Goal: Find specific page/section: Find specific page/section

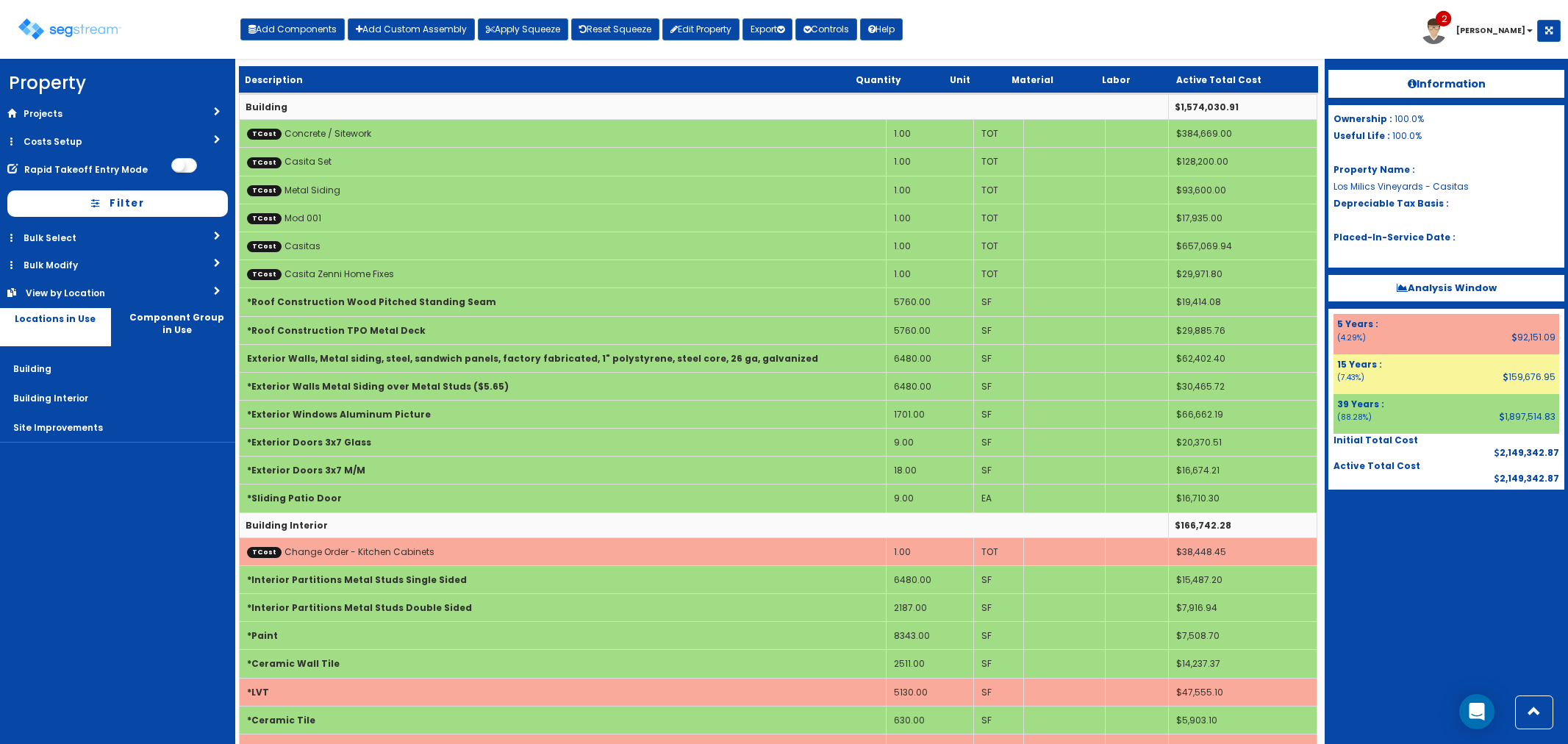
scroll to position [369, 0]
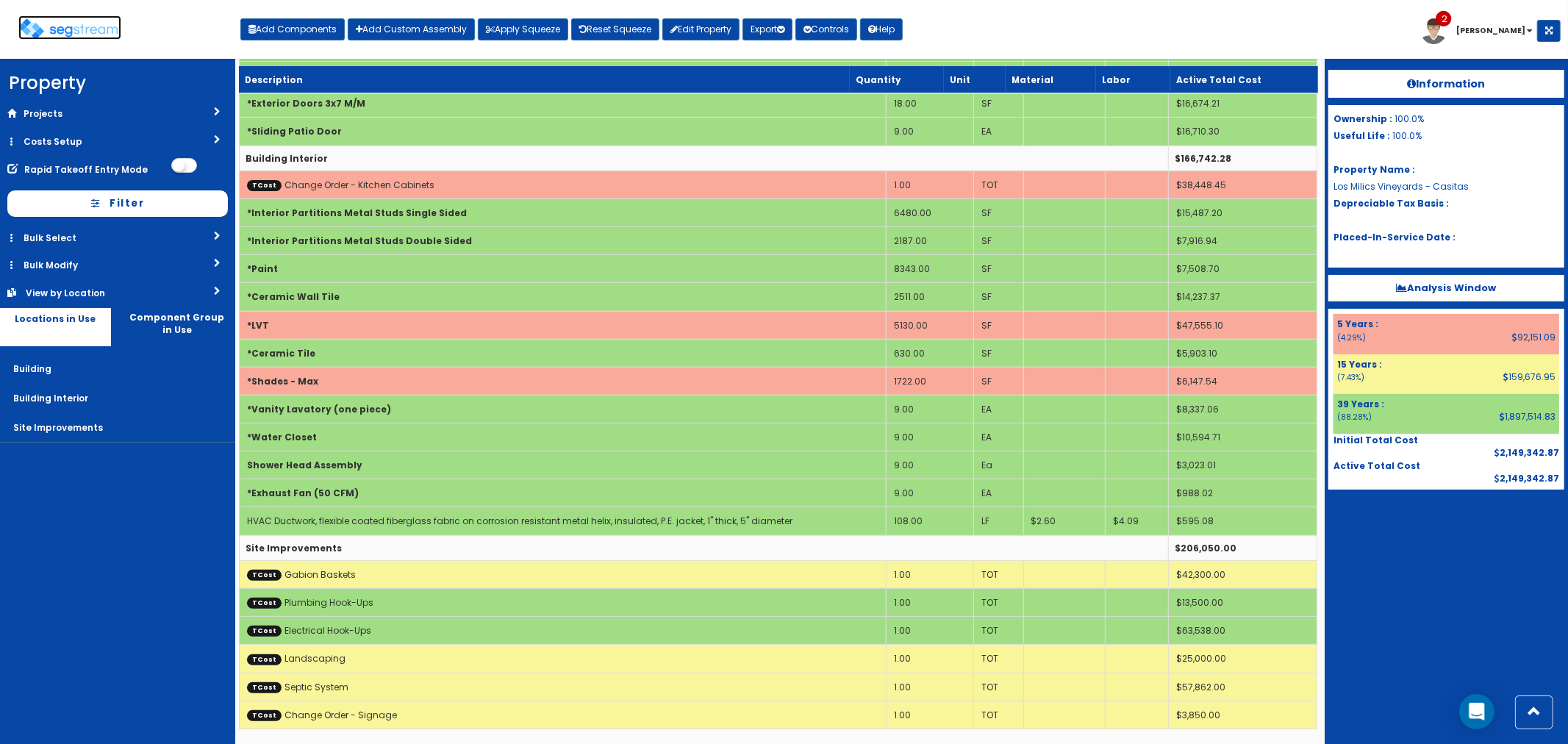
click at [79, 28] on img at bounding box center [70, 29] width 103 height 21
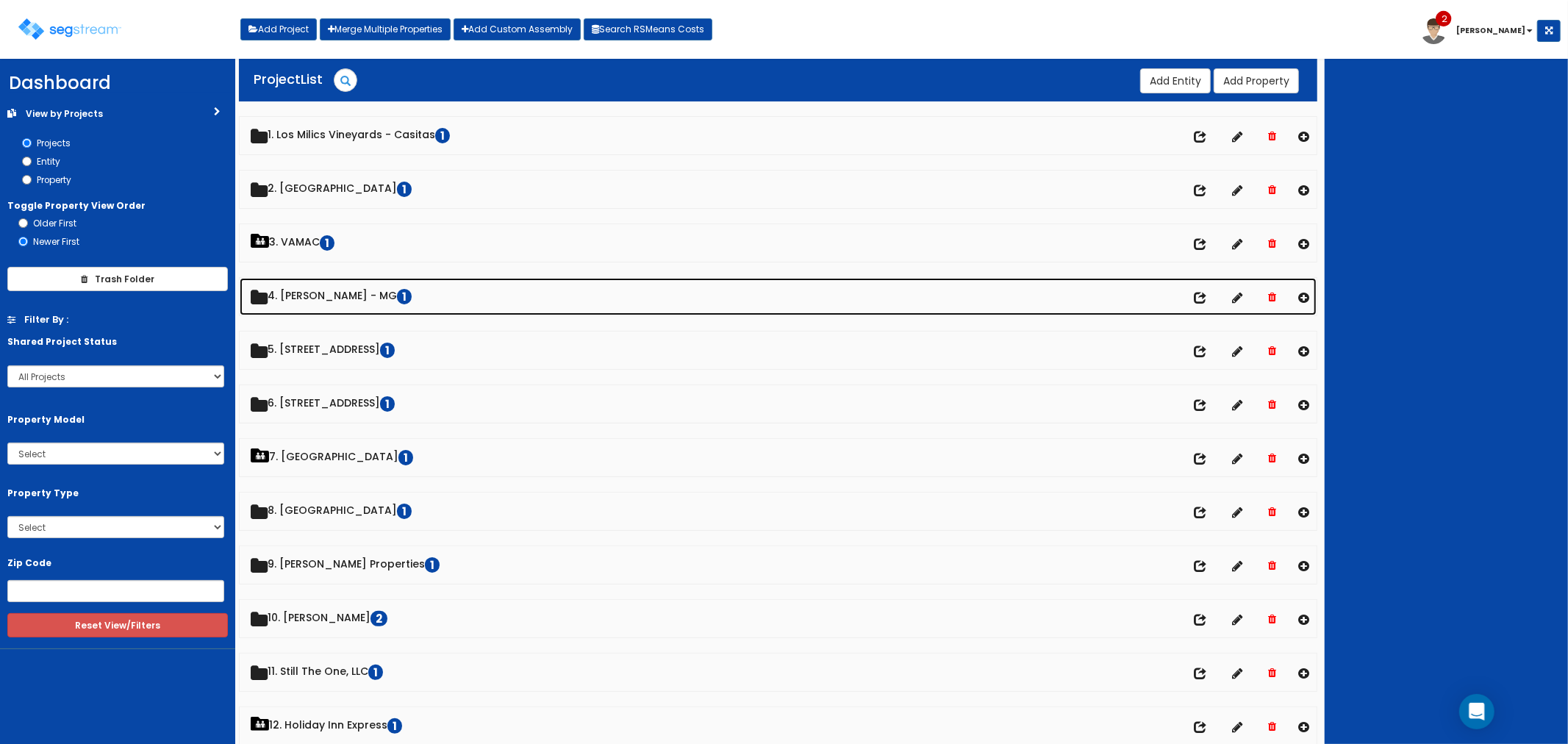
click at [324, 292] on link "4. Doug Baldwin - MG 1" at bounding box center [778, 296] width 1077 height 37
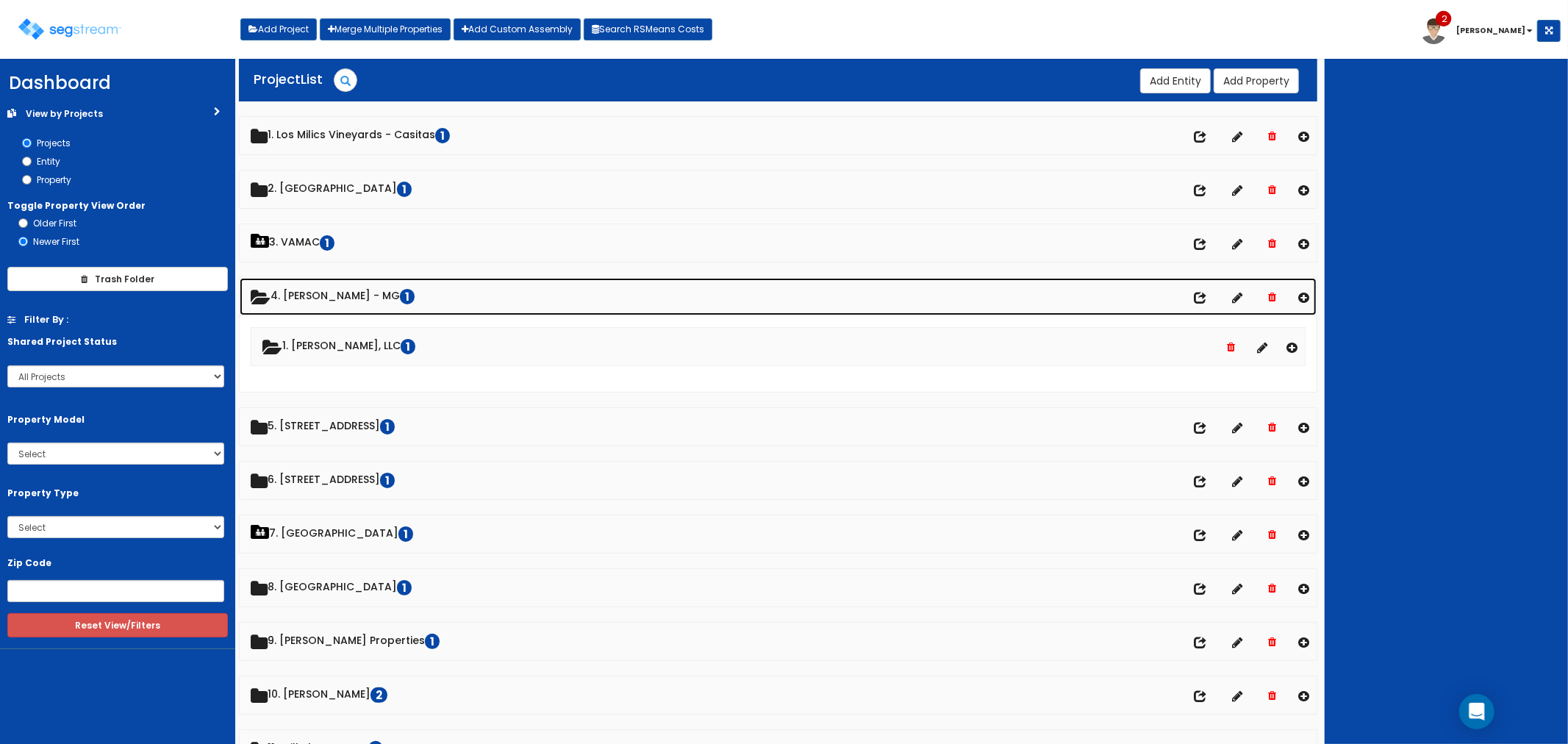
click at [324, 292] on link "4. Doug Baldwin - MG 1" at bounding box center [778, 296] width 1077 height 37
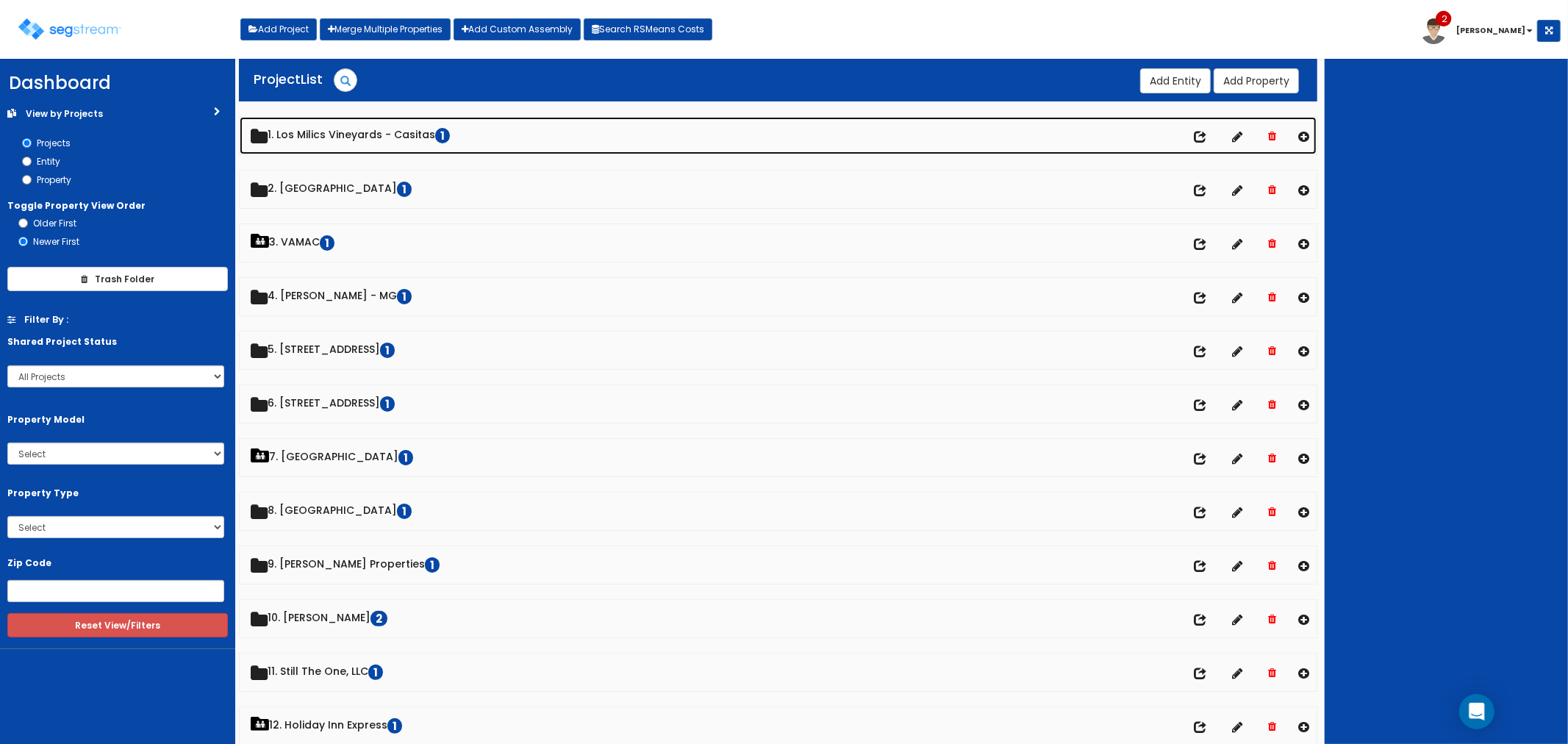
click at [343, 133] on link "1. Los Milics Vineyards - Casitas 1" at bounding box center [778, 135] width 1077 height 37
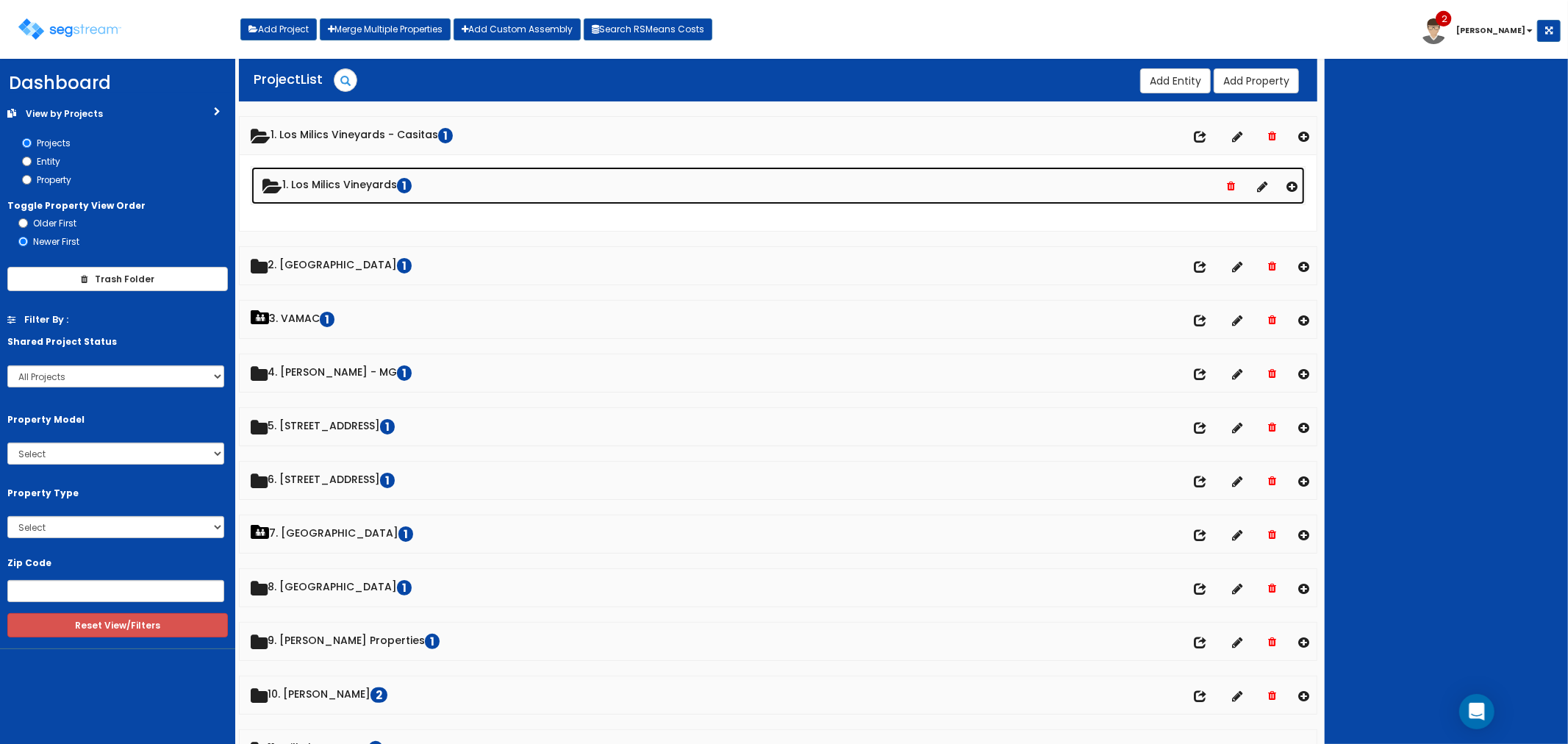
click at [352, 179] on link "1. Los Milics Vineyards 1" at bounding box center [778, 185] width 1055 height 37
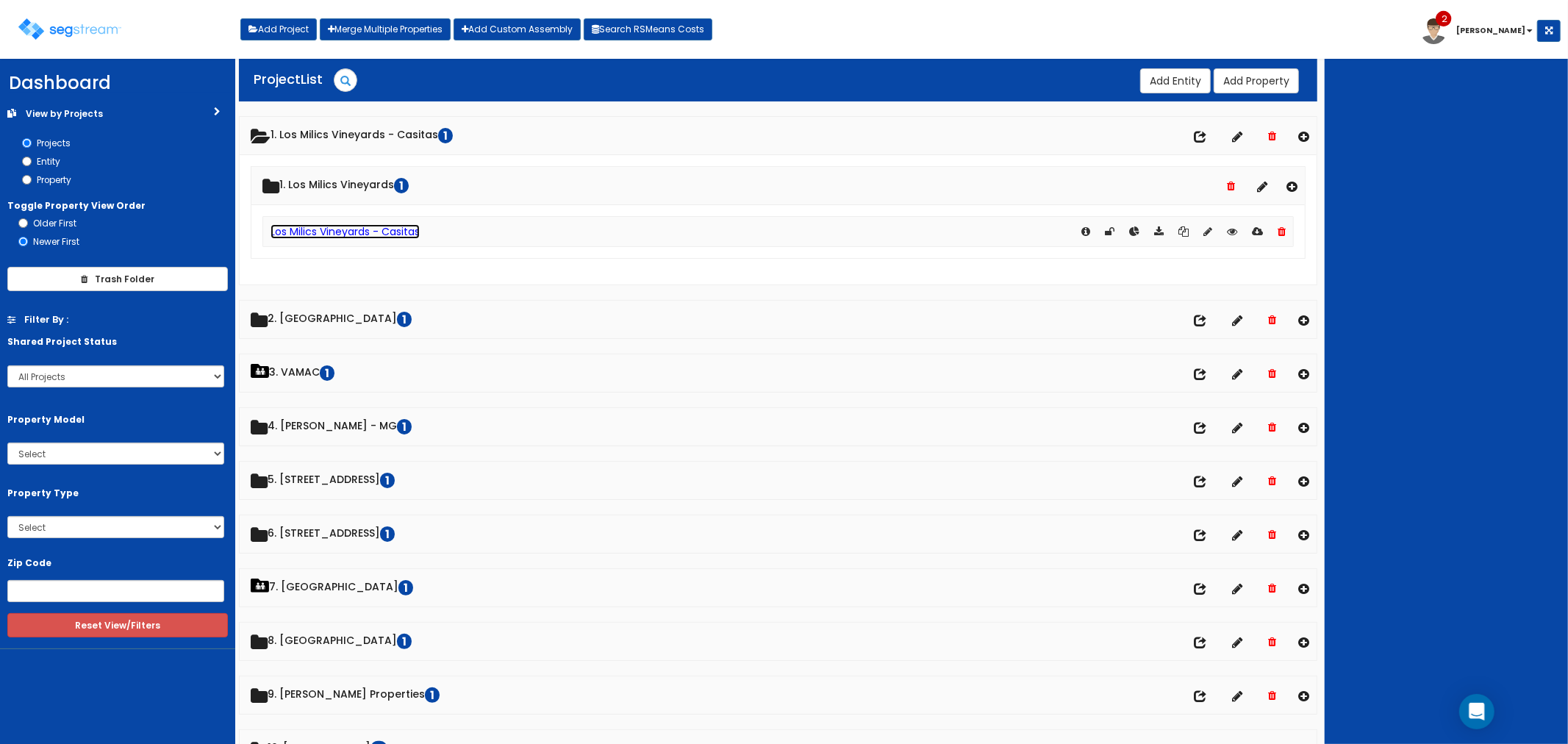
click at [354, 236] on link "Los Milics Vineyards - Casitas" at bounding box center [345, 231] width 150 height 14
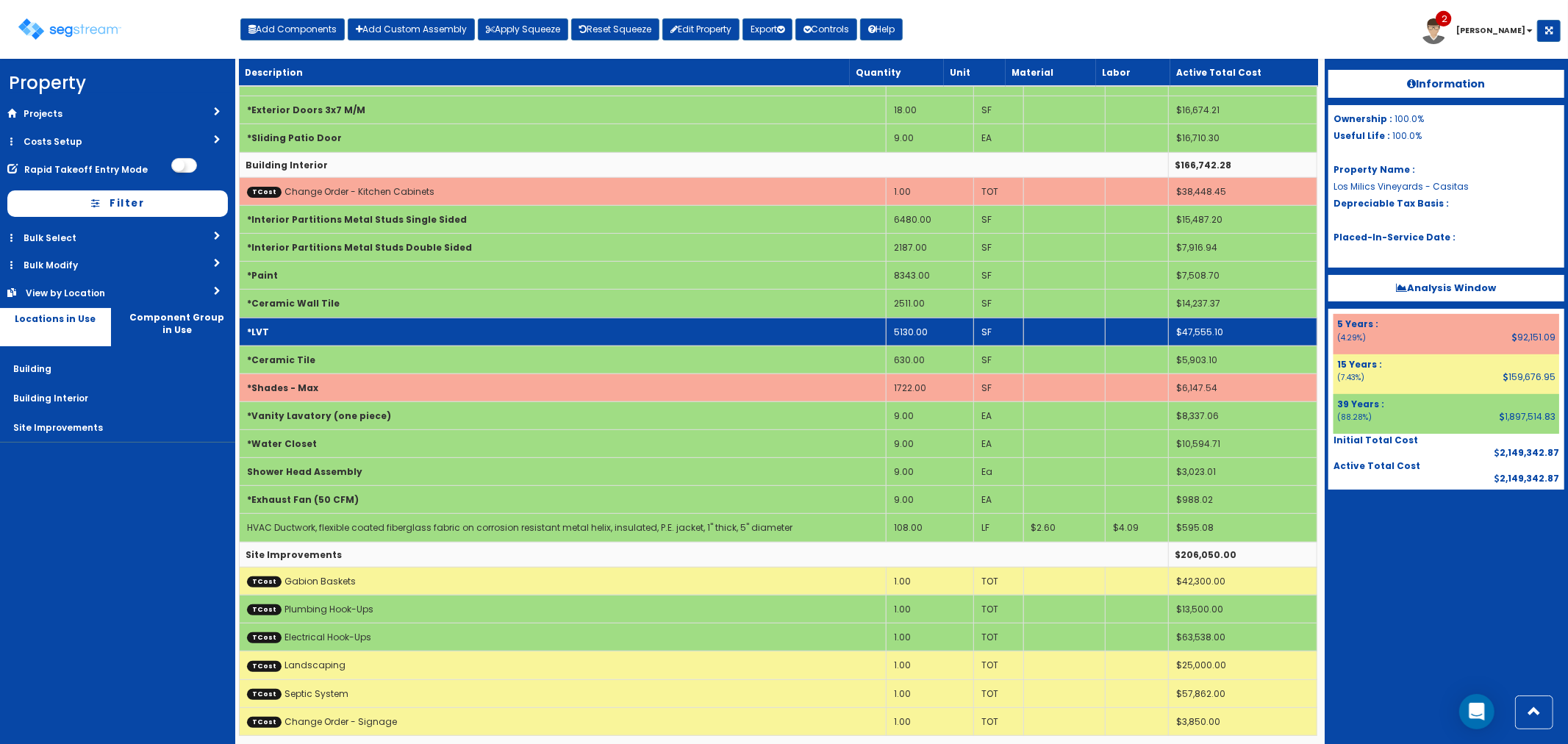
scroll to position [369, 0]
